Goal: Transaction & Acquisition: Purchase product/service

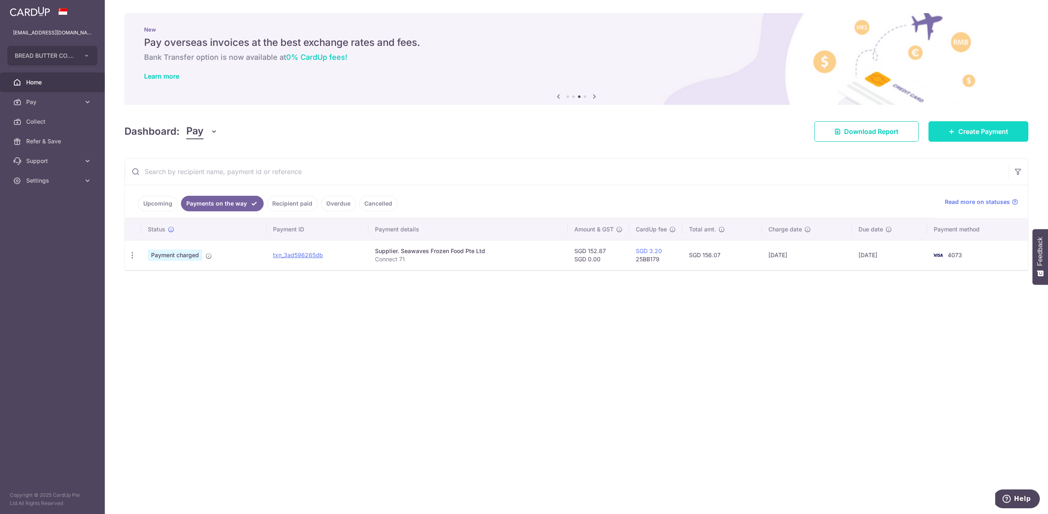
click at [980, 138] on link "Create Payment" at bounding box center [979, 131] width 100 height 20
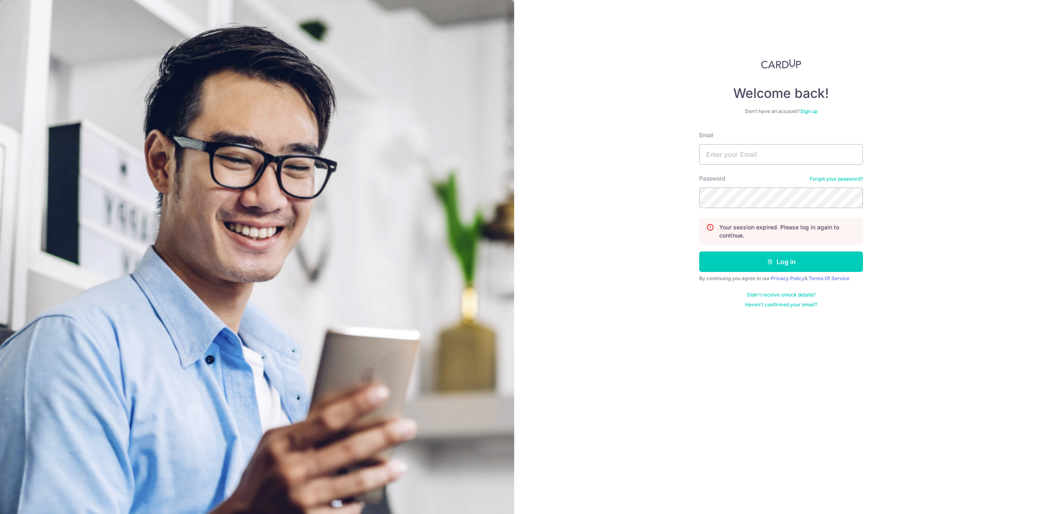
type input "hello@c71.sg"
click at [783, 265] on button "Log in" at bounding box center [782, 261] width 164 height 20
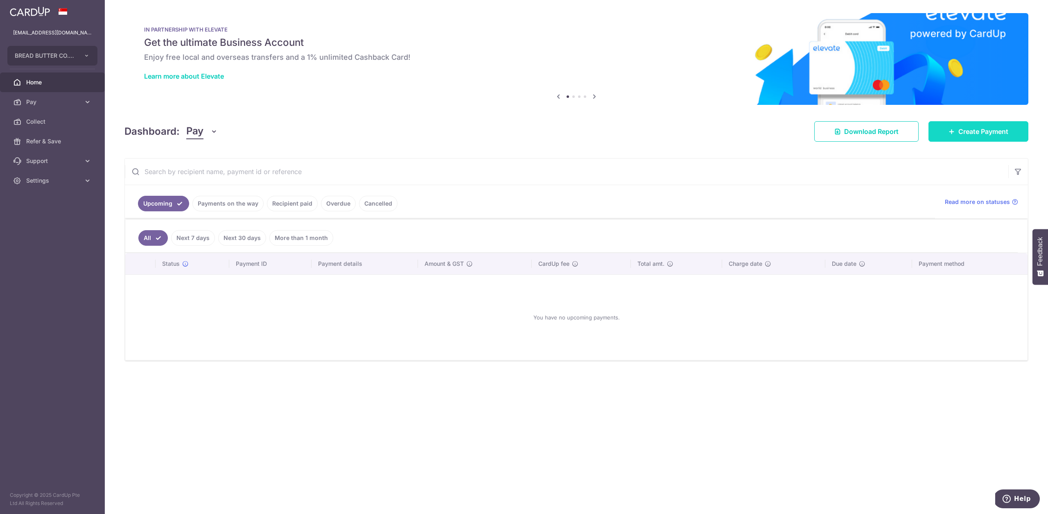
click at [962, 132] on span "Create Payment" at bounding box center [984, 132] width 50 height 10
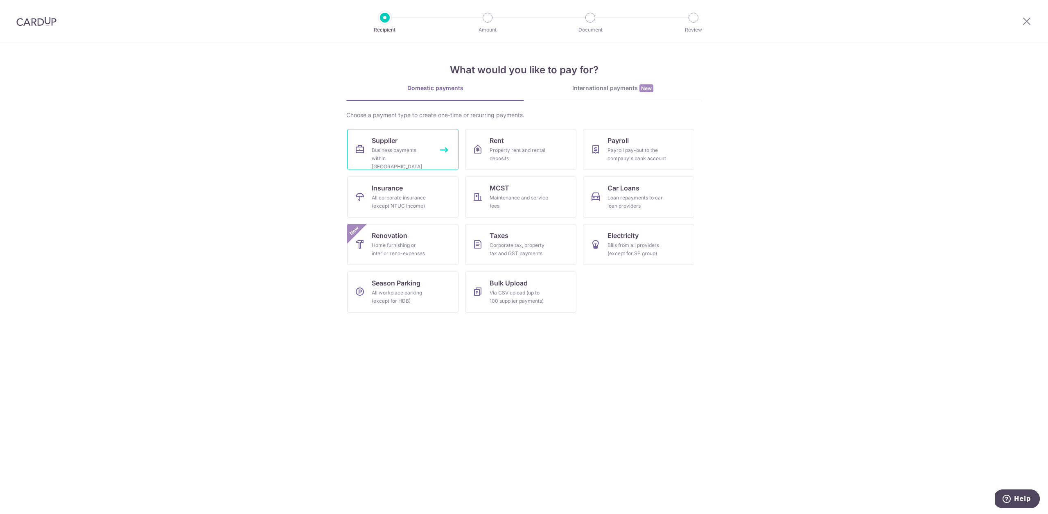
click at [443, 158] on link "Supplier Business payments within Singapore" at bounding box center [402, 149] width 111 height 41
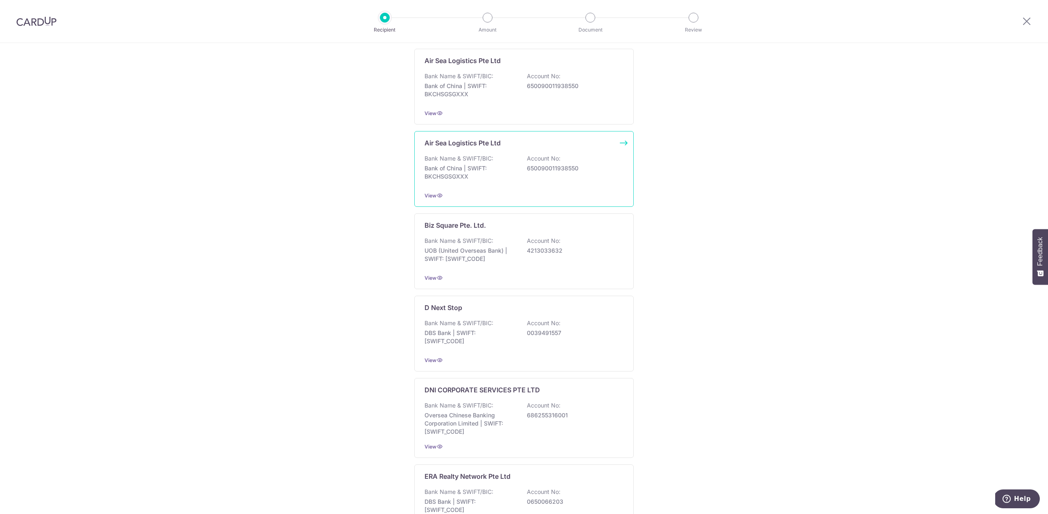
scroll to position [842, 0]
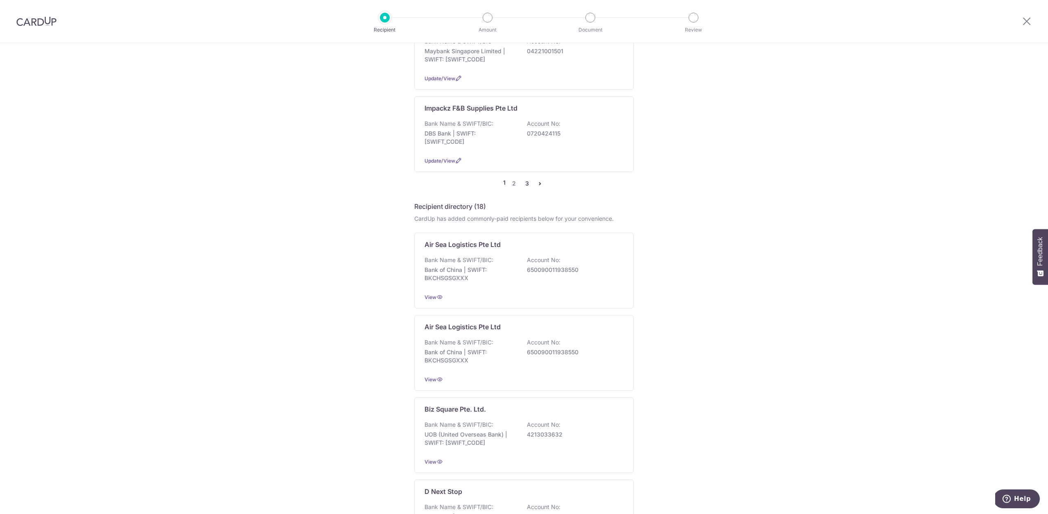
click at [527, 179] on link "3" at bounding box center [527, 184] width 10 height 10
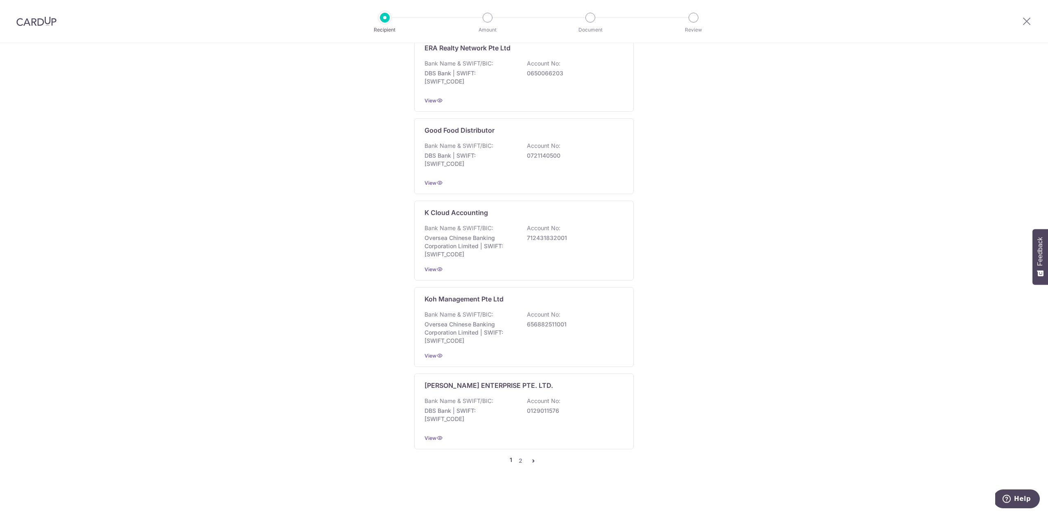
scroll to position [0, 0]
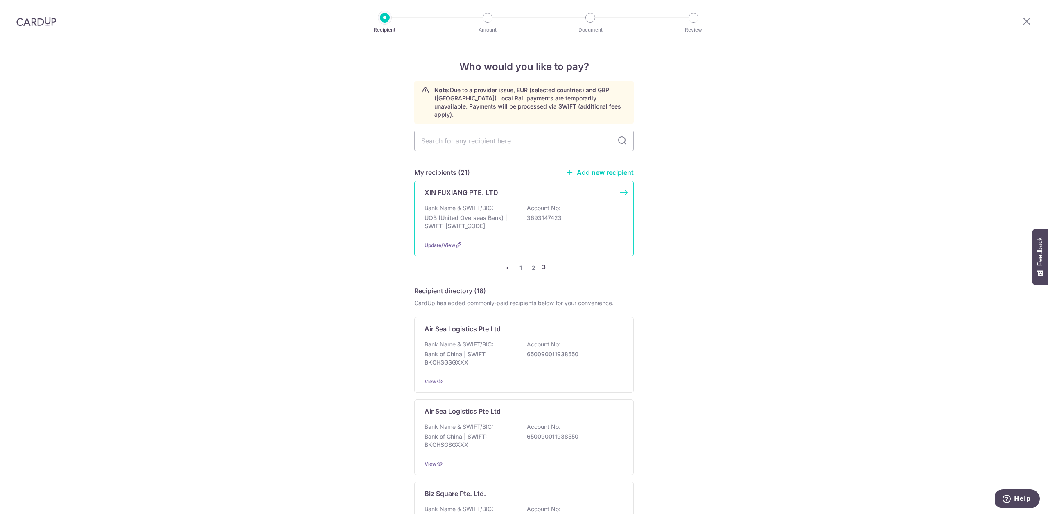
click at [506, 222] on div "Bank Name & SWIFT/BIC: UOB (United Overseas Bank) | SWIFT: UOVBSGSGXXX Account …" at bounding box center [524, 219] width 199 height 30
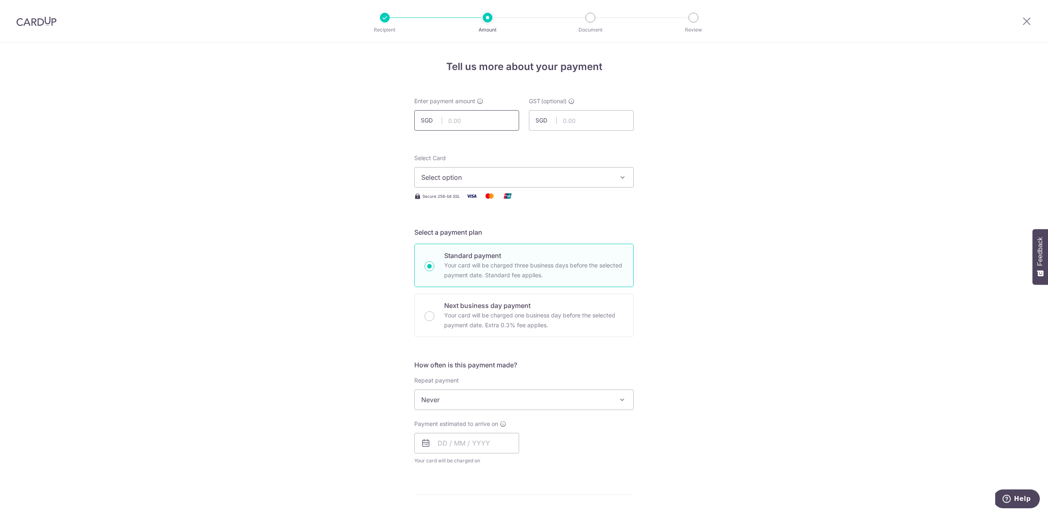
click at [479, 129] on input "text" at bounding box center [466, 120] width 105 height 20
type input "217.60"
click at [496, 178] on span "Select option" at bounding box center [516, 177] width 191 height 10
click at [497, 256] on span "**** 4073" at bounding box center [524, 256] width 206 height 10
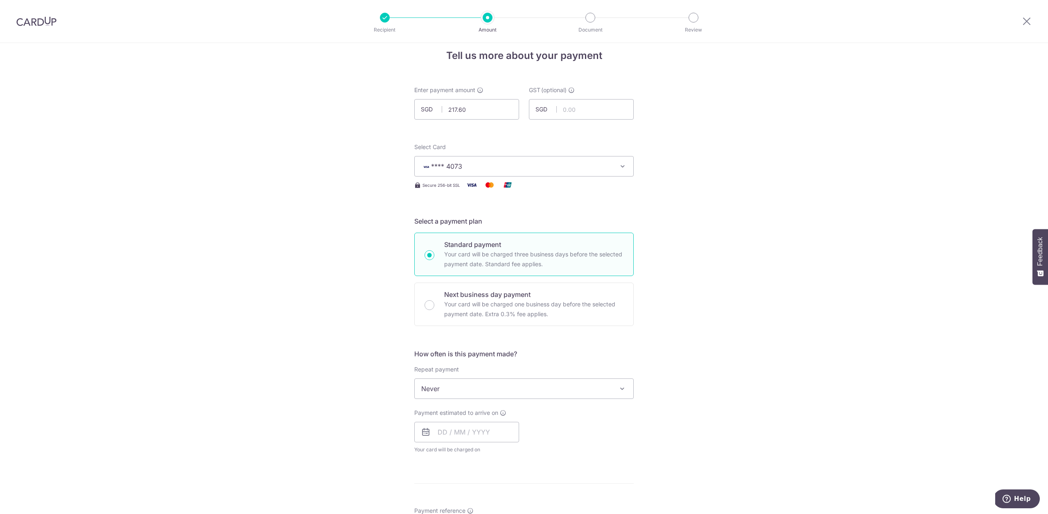
scroll to position [46, 0]
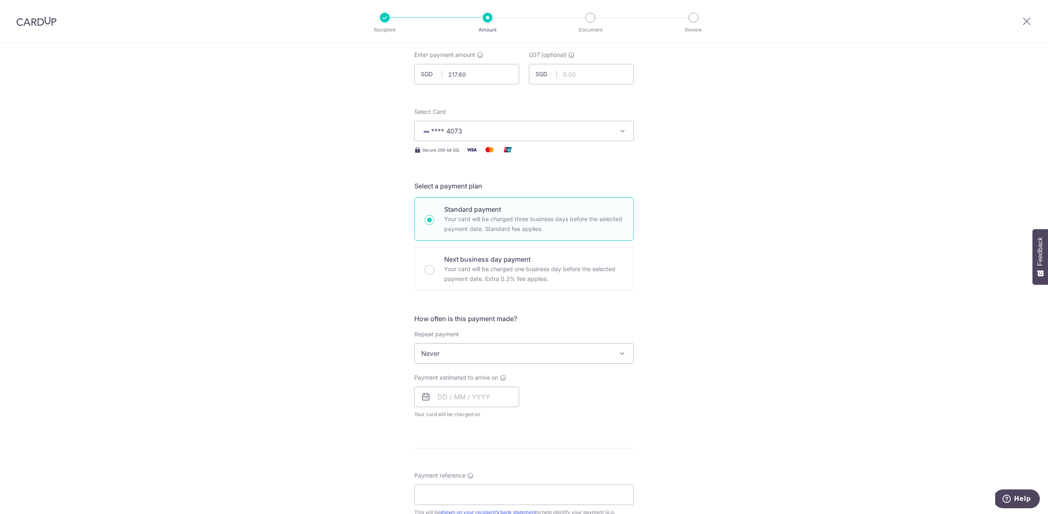
click at [476, 356] on span "Never" at bounding box center [524, 354] width 219 height 20
click at [452, 403] on input "text" at bounding box center [466, 397] width 105 height 20
click at [514, 456] on link "5" at bounding box center [513, 454] width 13 height 13
type input "[DATE]"
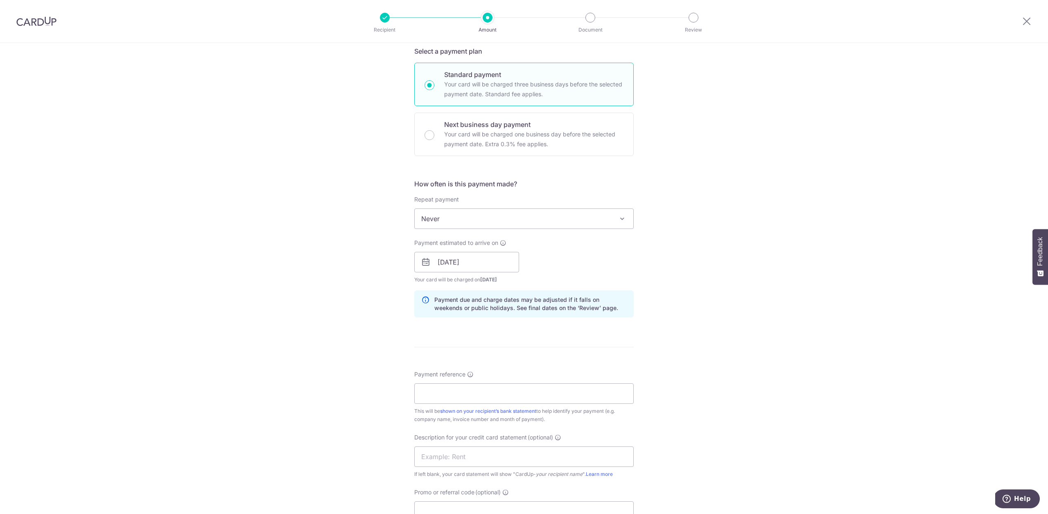
scroll to position [185, 0]
click at [550, 389] on input "Payment reference" at bounding box center [524, 389] width 220 height 20
type input "Connect 71"
click at [498, 453] on input "text" at bounding box center [524, 452] width 220 height 20
click at [494, 455] on input "text" at bounding box center [524, 452] width 220 height 20
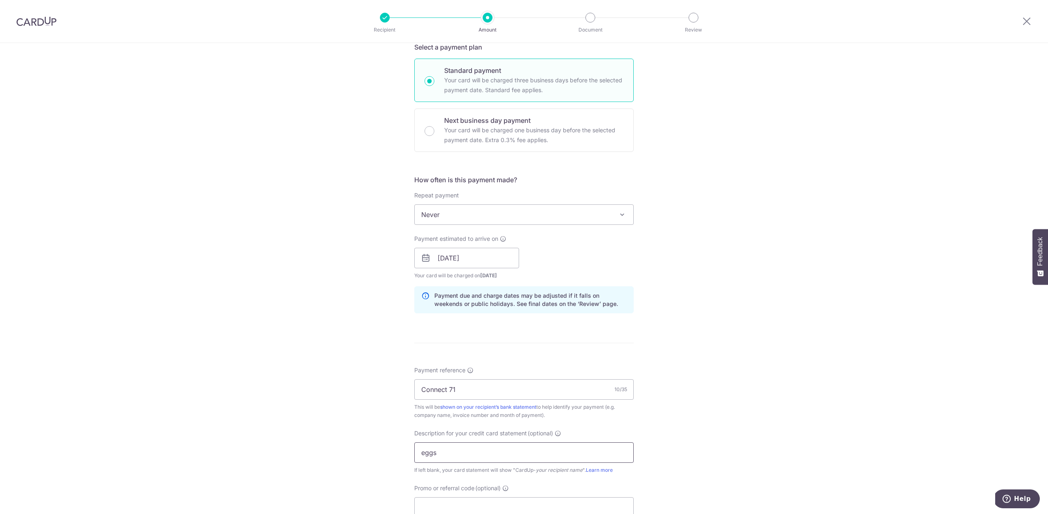
type input "eggs"
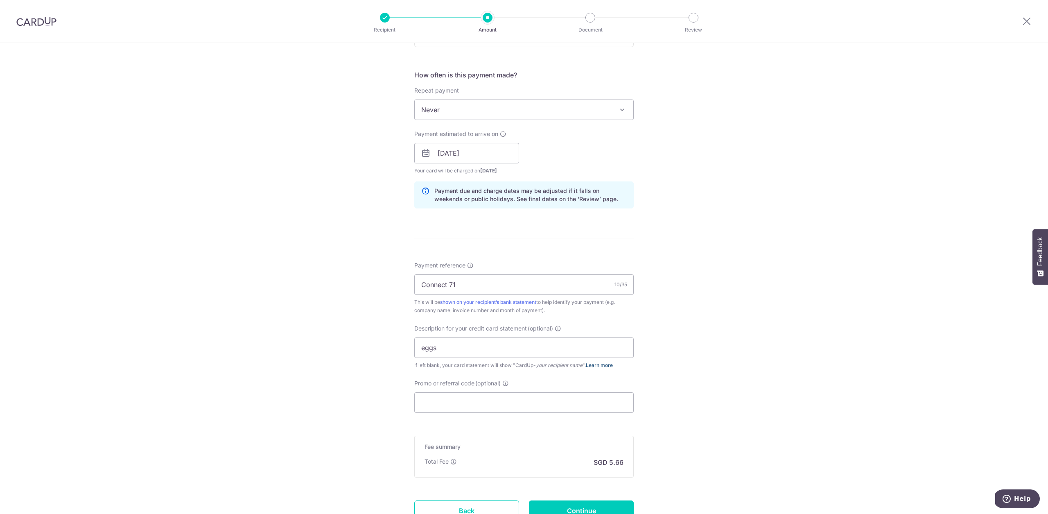
scroll to position [346, 0]
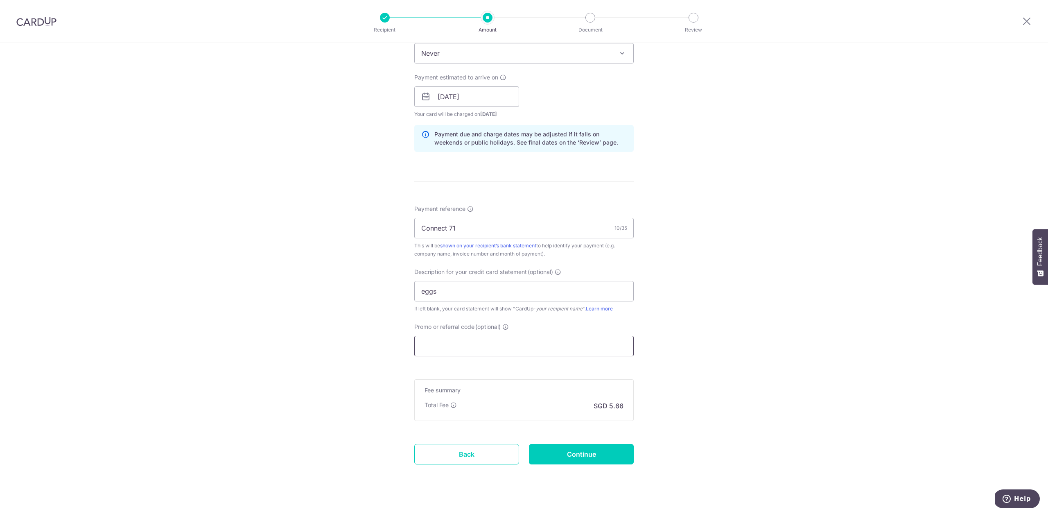
click at [538, 342] on input "Promo or referral code (optional)" at bounding box center [524, 346] width 220 height 20
paste input "25BB179"
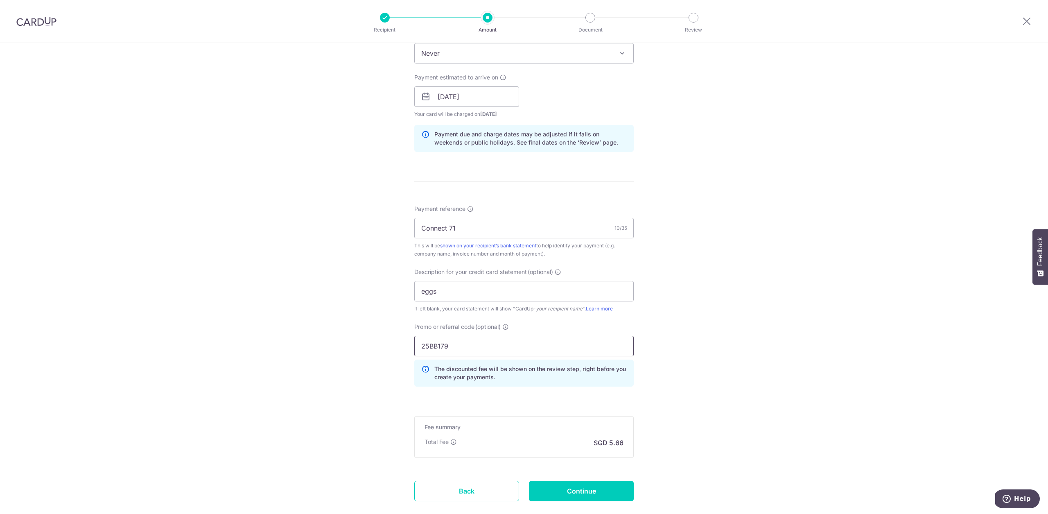
type input "25BB179"
click at [576, 496] on input "Continue" at bounding box center [581, 491] width 105 height 20
type input "Create Schedule"
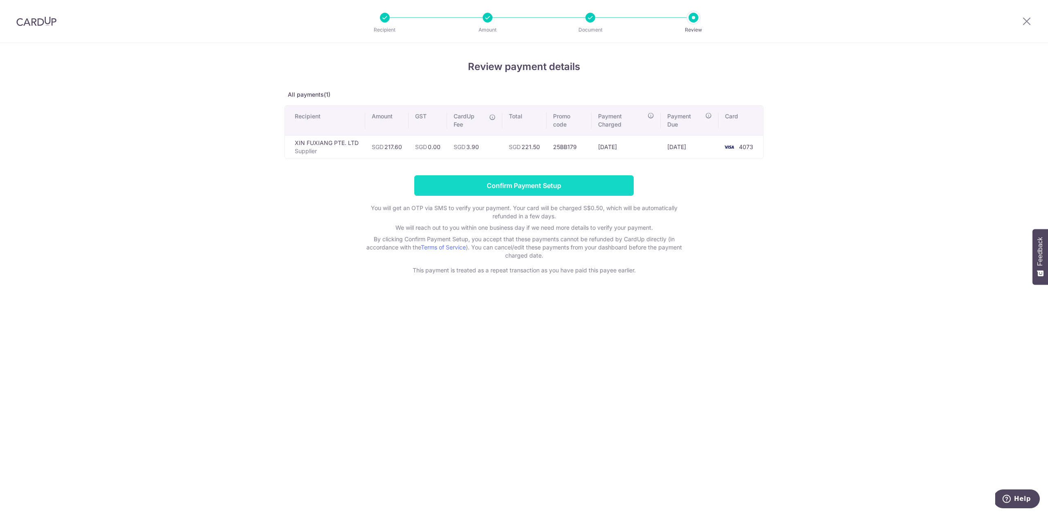
click at [584, 186] on input "Confirm Payment Setup" at bounding box center [524, 185] width 220 height 20
click at [584, 185] on form "Confirm Payment Setup You will get an OTP via SMS to verify your payment. Your …" at bounding box center [524, 224] width 479 height 99
